Goal: Navigation & Orientation: Find specific page/section

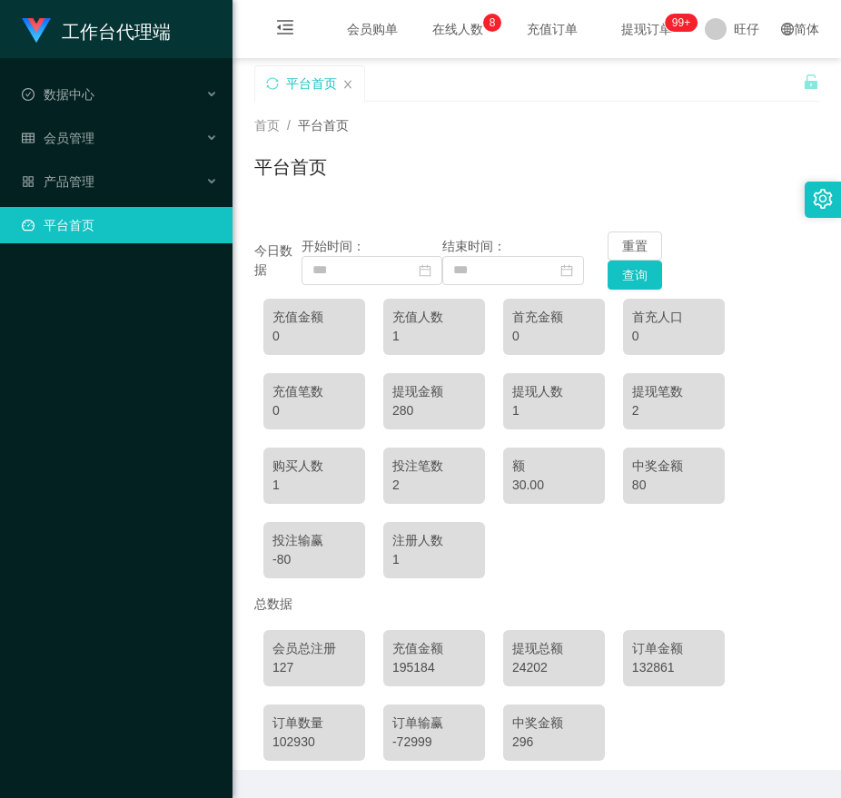
click at [574, 128] on div "首页 / 平台首页 /" at bounding box center [536, 125] width 565 height 19
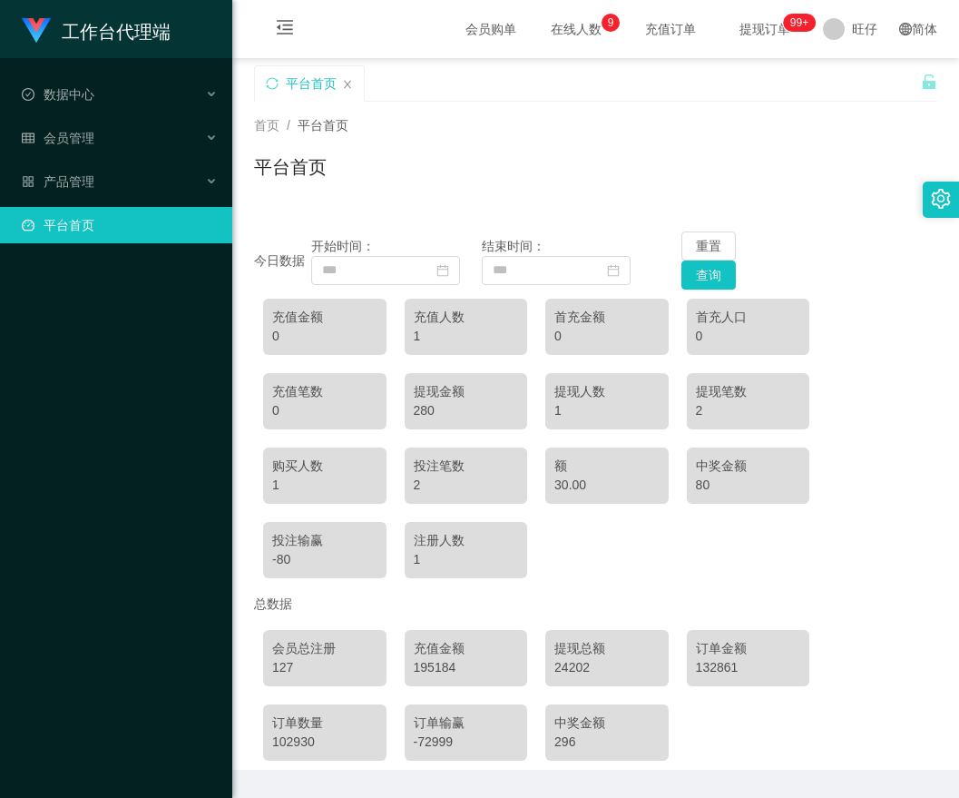
click at [840, 199] on icon "图标：设置" at bounding box center [941, 199] width 20 height 20
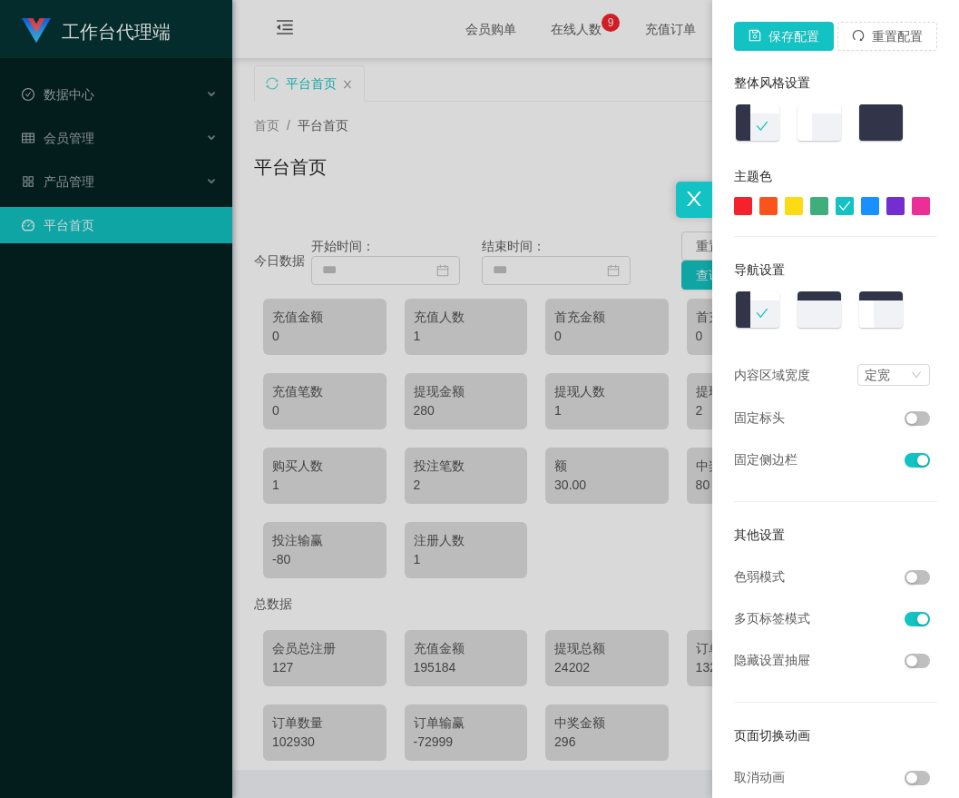
click at [643, 138] on div at bounding box center [479, 399] width 959 height 798
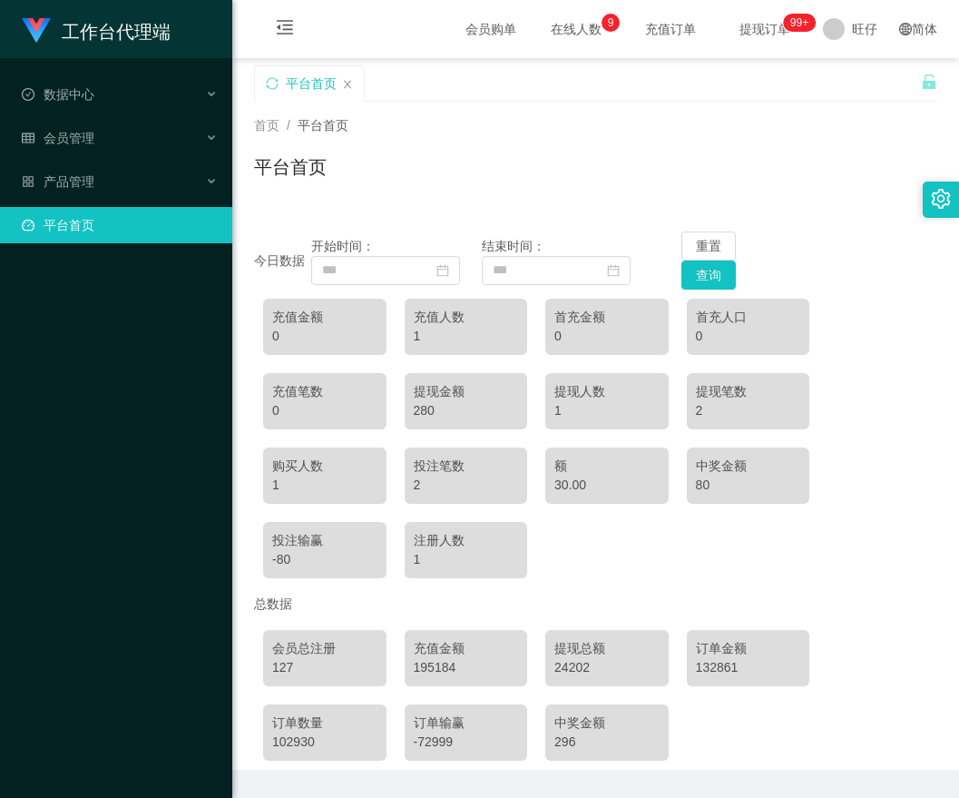
click at [551, 34] on font "在线人数" at bounding box center [576, 29] width 51 height 15
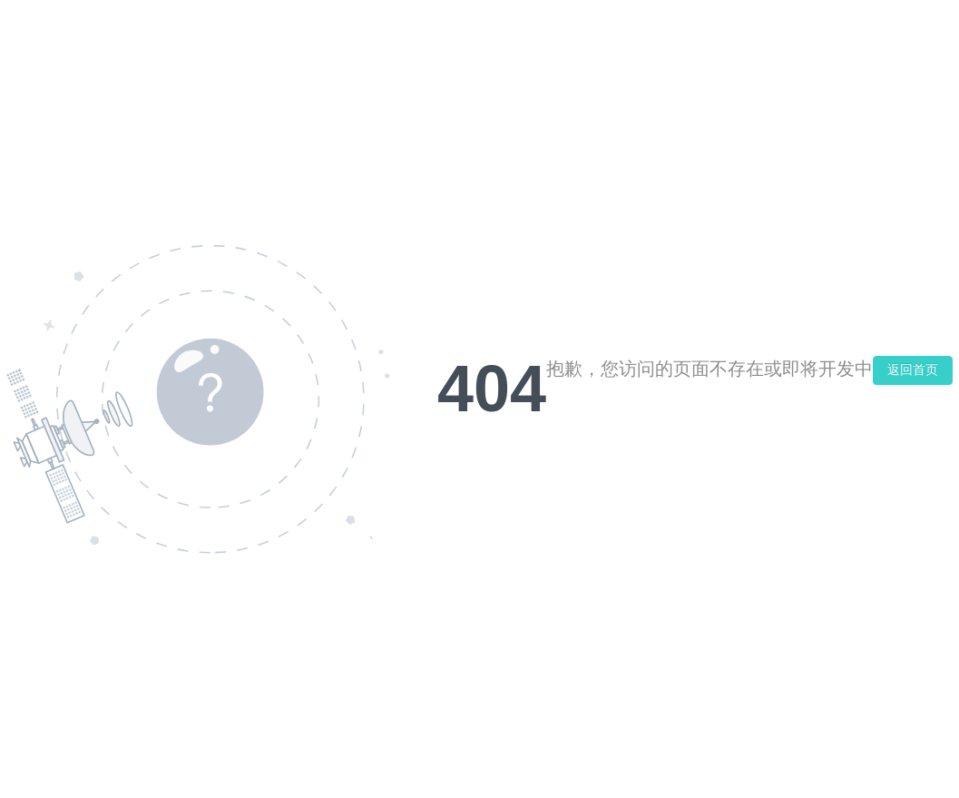
click at [840, 379] on button "返回首页" at bounding box center [913, 370] width 80 height 29
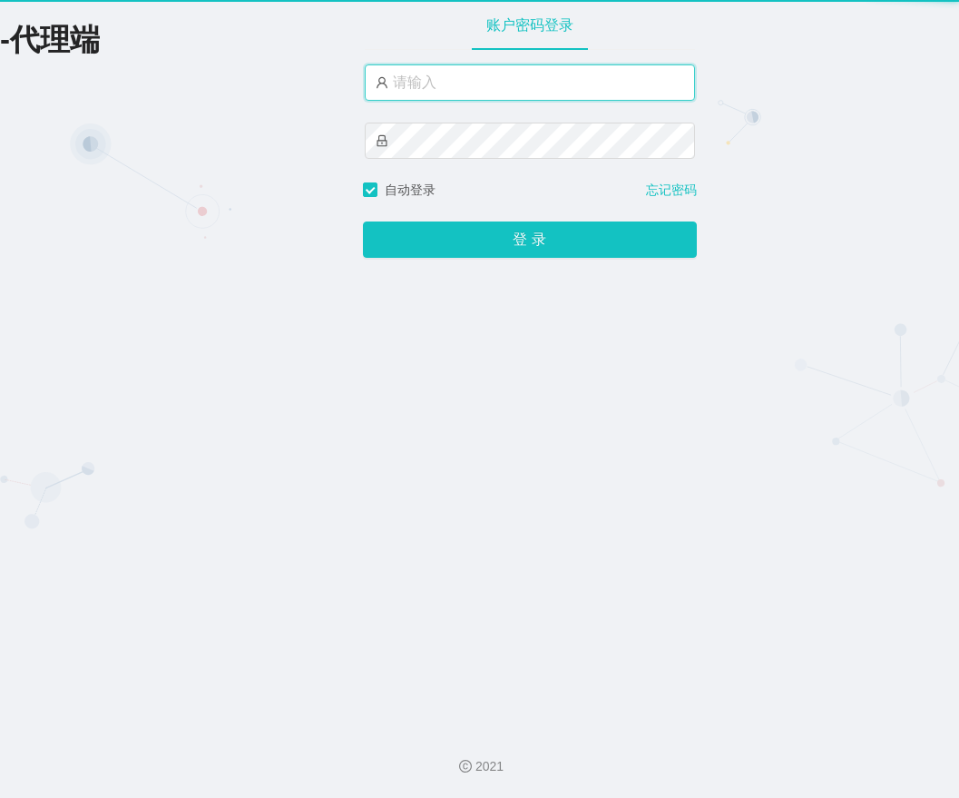
type input "wangzai"
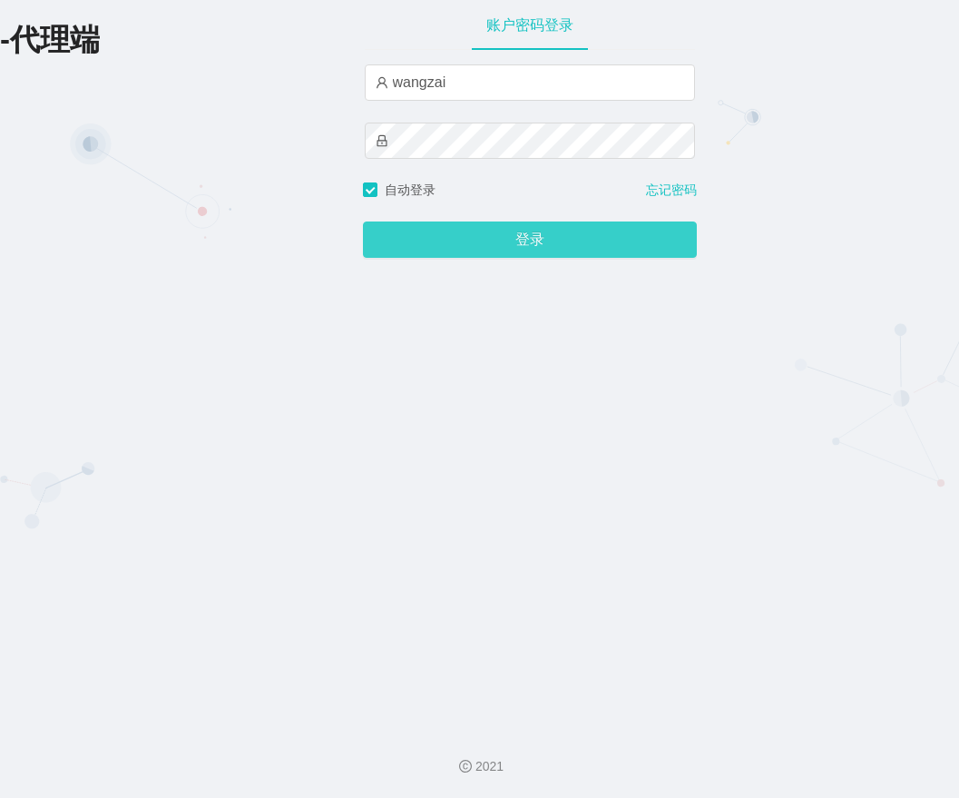
click at [481, 242] on button "登录" at bounding box center [530, 239] width 334 height 36
